Goal: Information Seeking & Learning: Learn about a topic

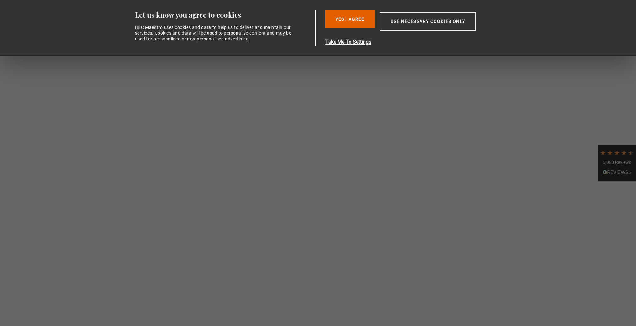
click at [349, 21] on button "Yes I Agree" at bounding box center [349, 19] width 49 height 18
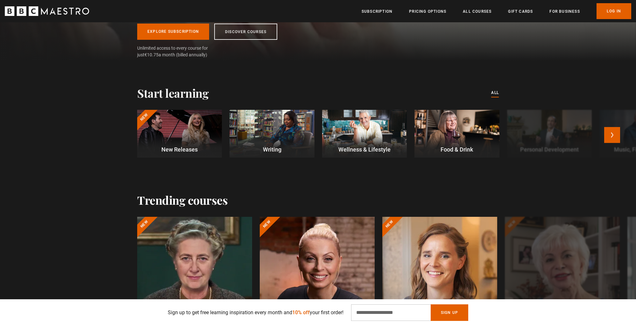
scroll to position [133, 0]
click at [355, 127] on div at bounding box center [364, 134] width 85 height 48
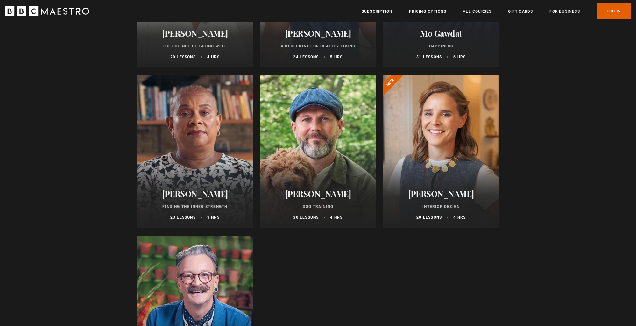
scroll to position [347, 0]
click at [439, 143] on div at bounding box center [441, 151] width 116 height 153
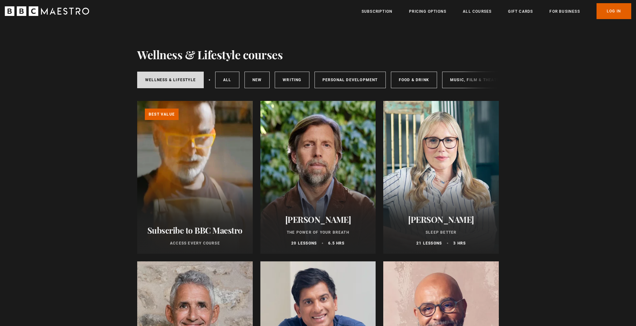
scroll to position [0, 0]
click at [302, 164] on div at bounding box center [318, 177] width 116 height 153
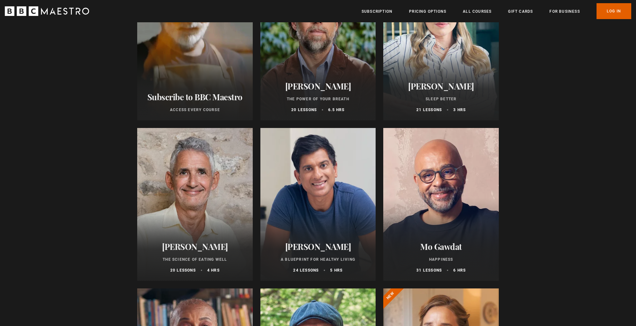
scroll to position [138, 0]
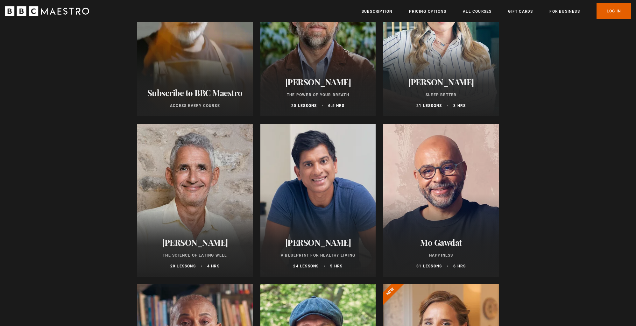
click at [313, 171] on div at bounding box center [318, 200] width 116 height 153
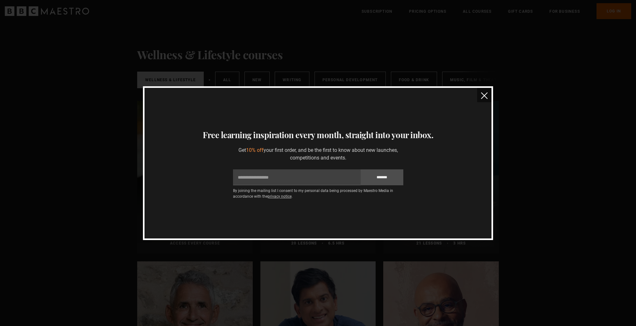
scroll to position [0, 0]
click at [483, 96] on img "close" at bounding box center [484, 95] width 7 height 7
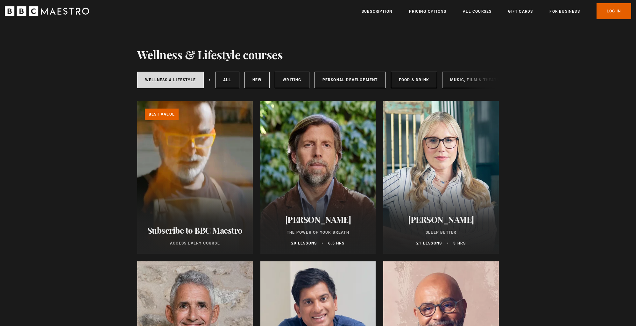
click at [31, 9] on icon "BBC Maestro" at bounding box center [34, 11] width 10 height 10
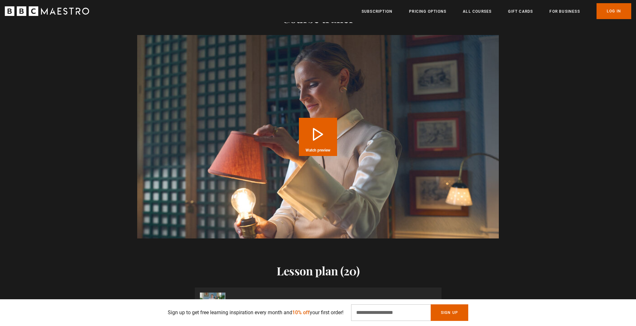
scroll to position [696, 0]
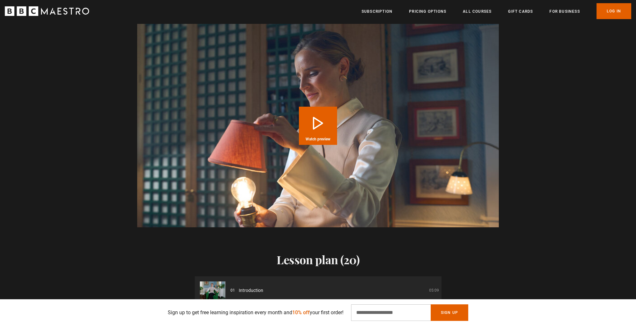
drag, startPoint x: 320, startPoint y: 126, endPoint x: 505, endPoint y: 180, distance: 192.8
click at [320, 126] on button "Play Course overview for Interior Design with Beata Heuman Watch preview" at bounding box center [318, 126] width 38 height 38
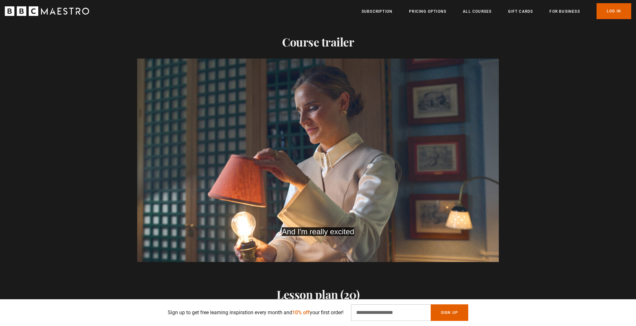
scroll to position [0, 751]
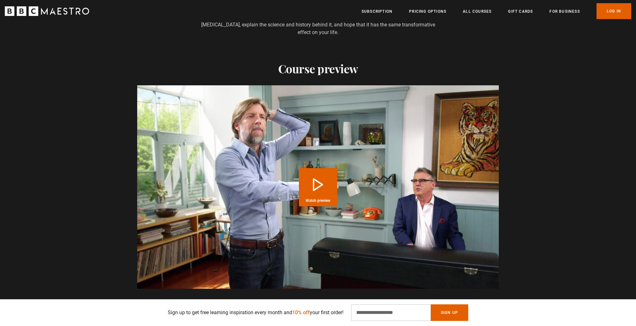
scroll to position [674, 0]
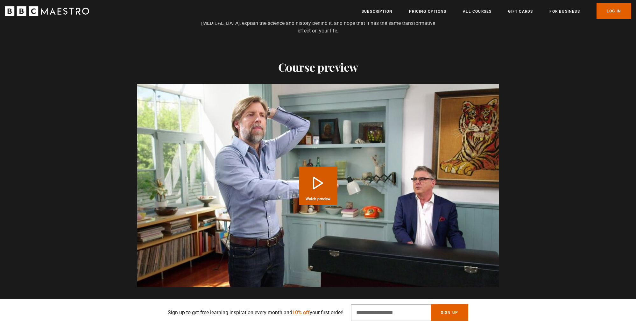
click at [315, 183] on button "Play Course overview for The Power of Your Breath with James Nestor Watch previ…" at bounding box center [318, 185] width 38 height 38
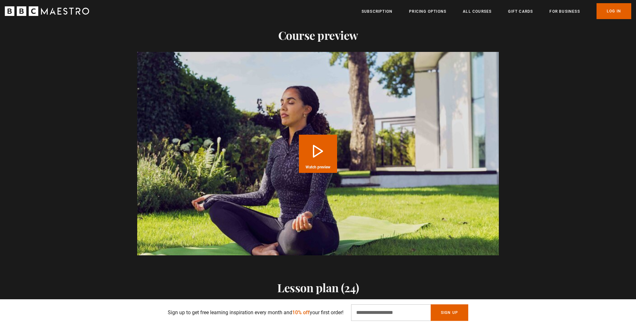
scroll to position [708, 0]
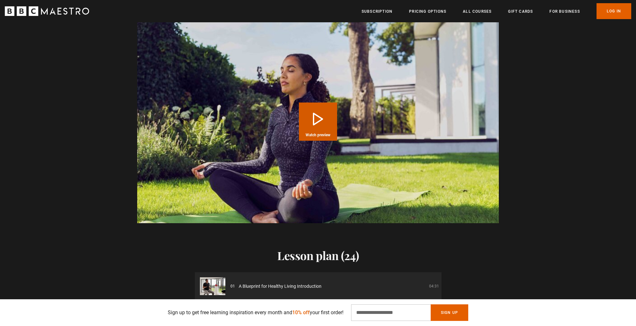
click at [328, 124] on button "Play Course overview for A Blueprint for Healthy Living with Dr Rangan Chatterj…" at bounding box center [318, 122] width 38 height 38
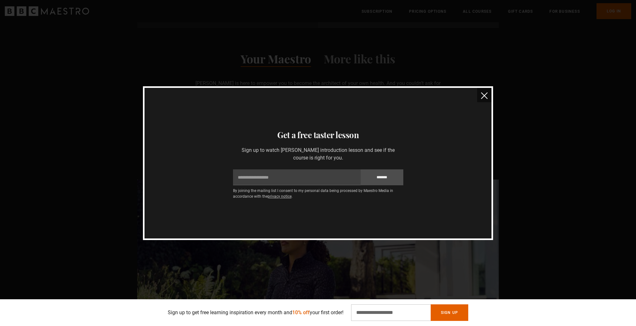
scroll to position [0, 0]
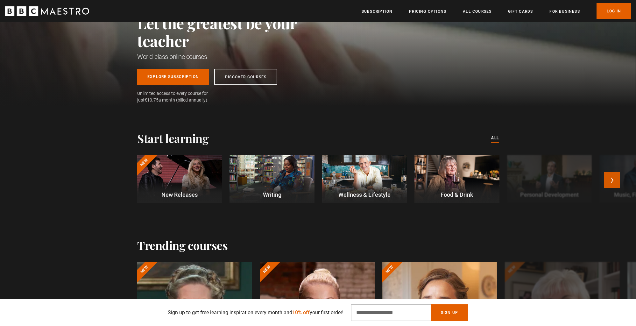
click at [607, 179] on button "Next" at bounding box center [612, 180] width 16 height 16
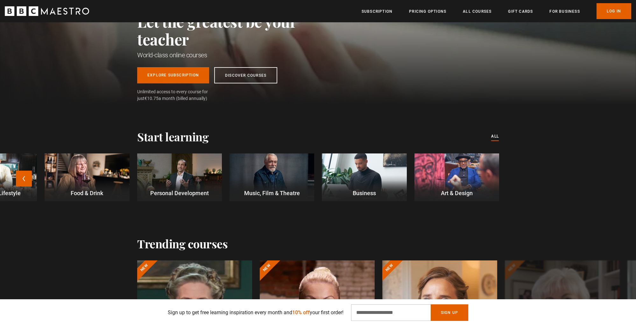
scroll to position [88, 0]
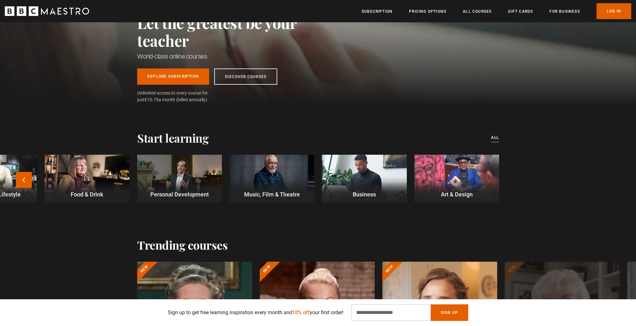
click at [183, 178] on div at bounding box center [179, 179] width 85 height 48
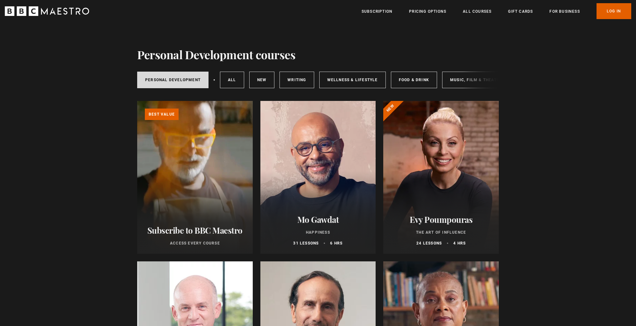
click at [346, 171] on div at bounding box center [318, 177] width 116 height 153
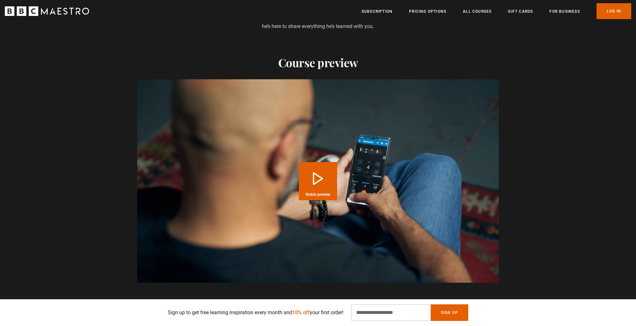
scroll to position [686, 0]
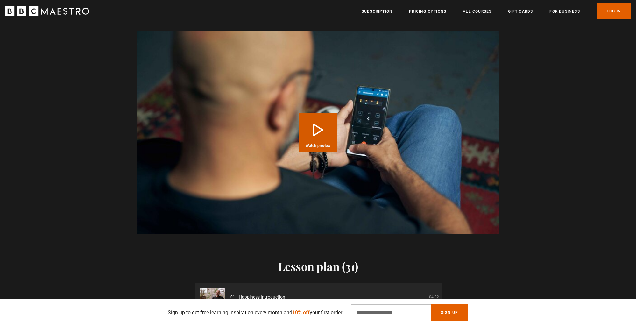
click at [316, 133] on button "Play Course overview for Happiness with [PERSON_NAME] Watch preview" at bounding box center [318, 132] width 38 height 38
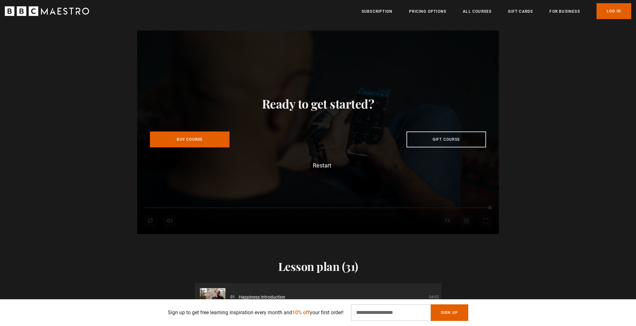
scroll to position [0, 1418]
